Goal: Task Accomplishment & Management: Use online tool/utility

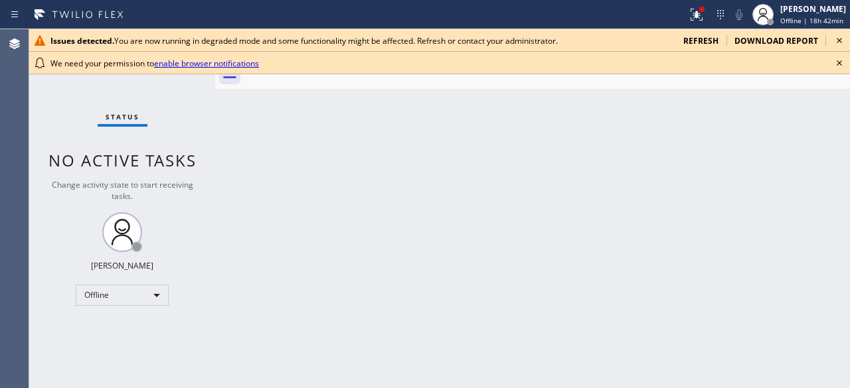
click at [704, 34] on div "Issues detected. You are now running in degraded mode and some functionality mi…" at bounding box center [439, 40] width 820 height 23
click at [702, 40] on span "refresh" at bounding box center [700, 40] width 35 height 11
click at [697, 43] on span "refresh" at bounding box center [700, 40] width 35 height 11
click at [842, 60] on icon at bounding box center [839, 63] width 16 height 16
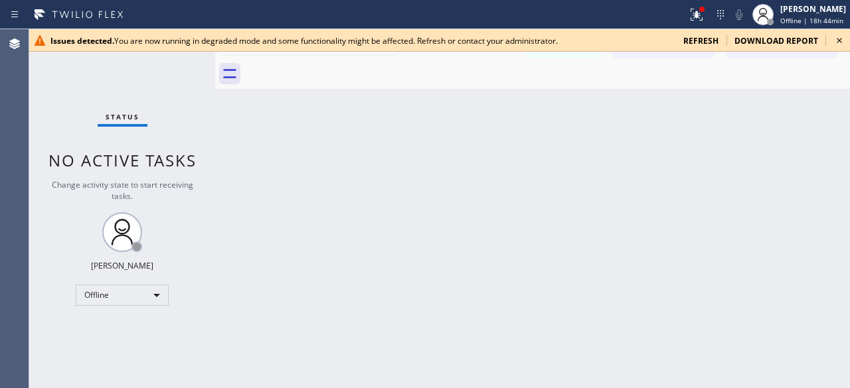
click at [706, 39] on span "refresh" at bounding box center [700, 40] width 35 height 11
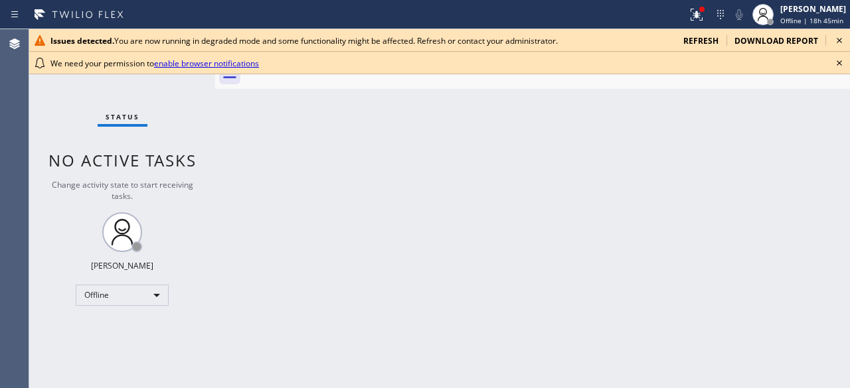
click at [838, 67] on icon at bounding box center [839, 63] width 16 height 16
click at [702, 36] on span "refresh" at bounding box center [700, 40] width 35 height 11
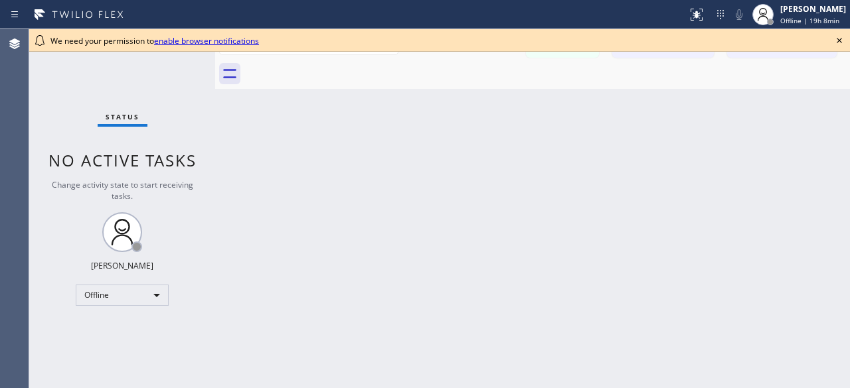
click at [830, 128] on div "Back to Dashboard Change Sender ID Customers Technicians [PERSON_NAME] [PERSON_…" at bounding box center [532, 208] width 635 height 359
click at [839, 42] on icon at bounding box center [839, 41] width 16 height 16
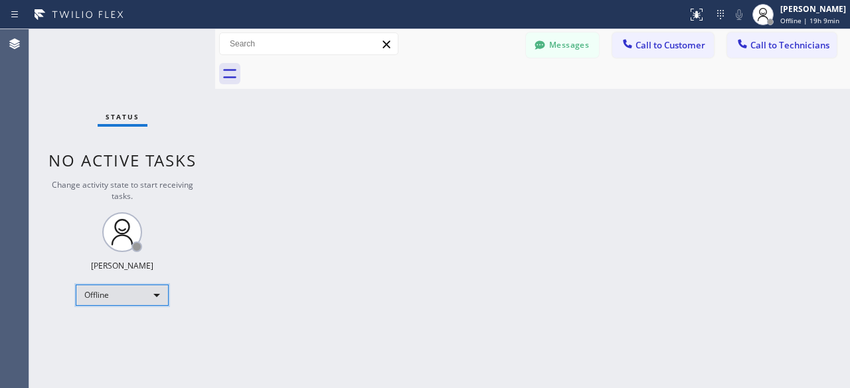
click at [141, 298] on div "Offline" at bounding box center [122, 295] width 93 height 21
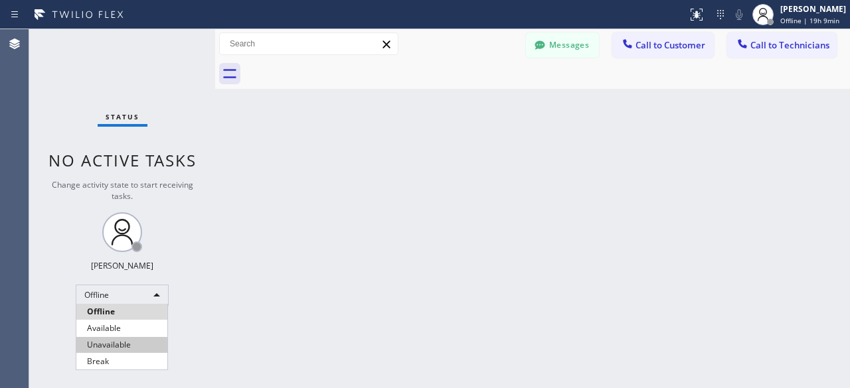
click at [119, 347] on li "Unavailable" at bounding box center [121, 345] width 91 height 16
